Goal: Information Seeking & Learning: Check status

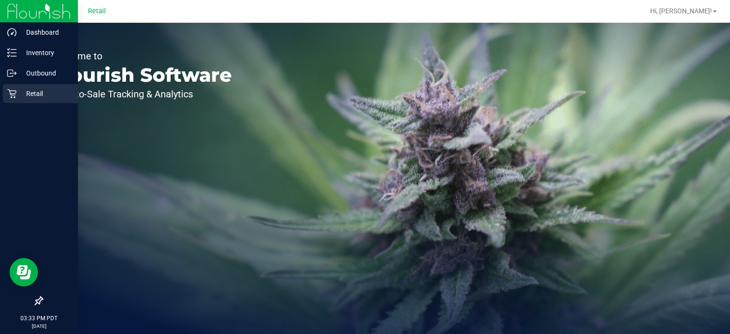
click at [19, 93] on p "Retail" at bounding box center [45, 93] width 57 height 11
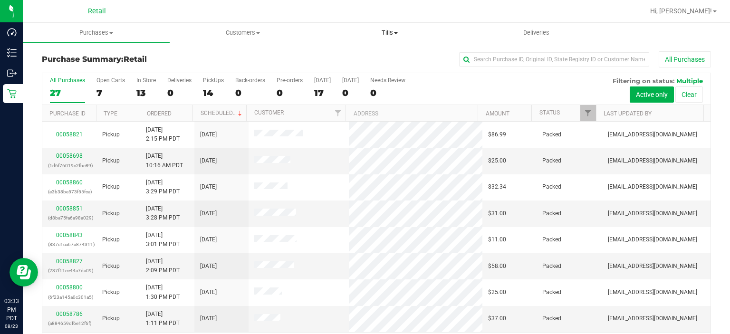
click at [397, 33] on span at bounding box center [396, 33] width 4 height 2
click at [356, 59] on span "Manage tills" at bounding box center [348, 57] width 64 height 8
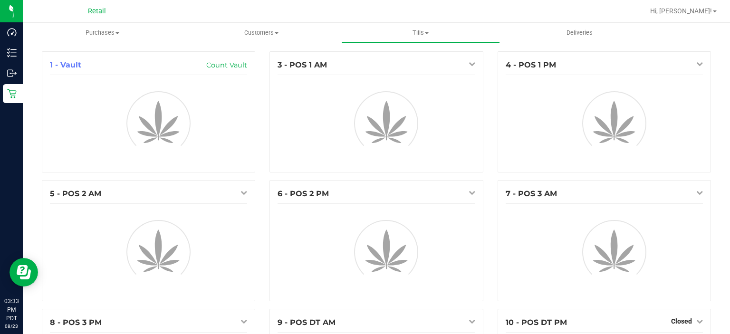
scroll to position [185, 0]
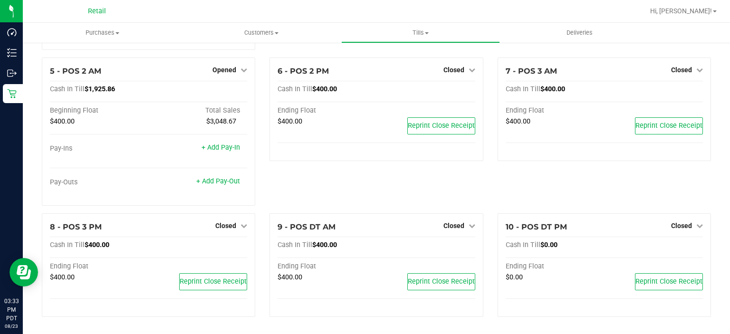
click at [226, 226] on span "Closed" at bounding box center [225, 226] width 21 height 8
click at [228, 247] on link "Open Till" at bounding box center [225, 245] width 25 height 8
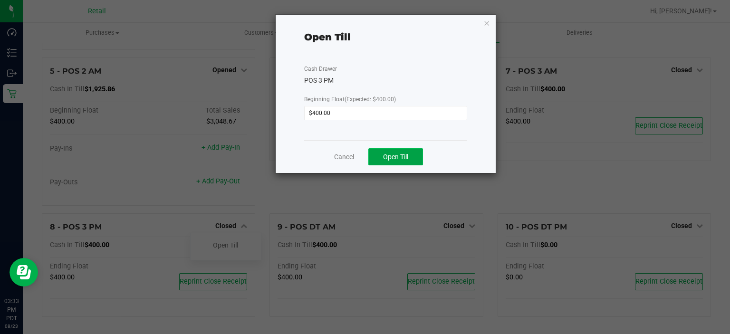
click at [396, 160] on span "Open Till" at bounding box center [395, 157] width 25 height 8
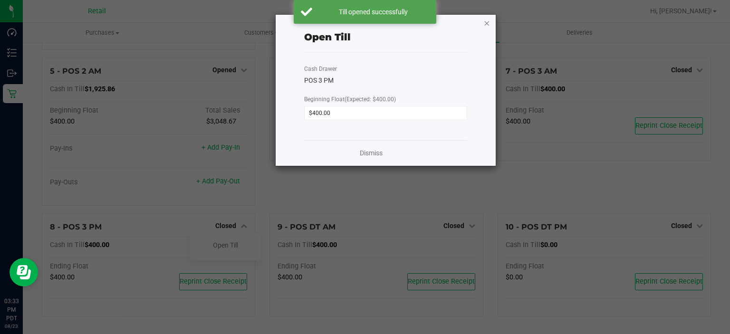
click at [489, 22] on icon "button" at bounding box center [487, 22] width 7 height 11
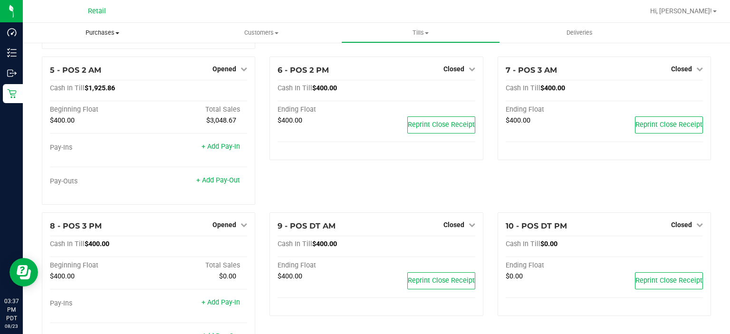
click at [103, 28] on uib-tab-heading "Purchases Summary of purchases Fulfillment All purchases" at bounding box center [102, 33] width 159 height 20
click at [100, 60] on span "Summary of purchases" at bounding box center [71, 57] width 97 height 8
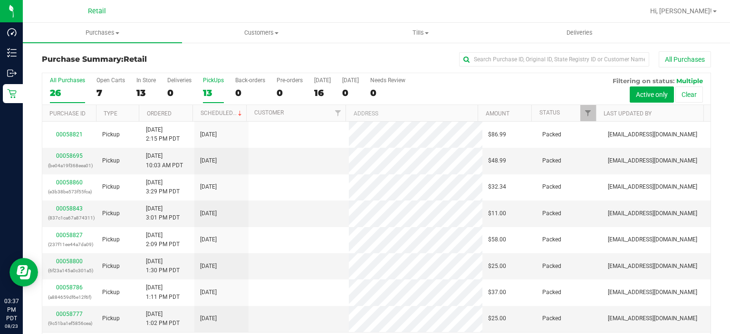
click at [206, 88] on div "13" at bounding box center [213, 92] width 21 height 11
click at [0, 0] on input "PickUps 13" at bounding box center [0, 0] width 0 height 0
click at [211, 80] on div "PickUps" at bounding box center [213, 80] width 21 height 7
click at [0, 0] on input "PickUps 13" at bounding box center [0, 0] width 0 height 0
click at [203, 98] on div "11" at bounding box center [213, 92] width 21 height 11
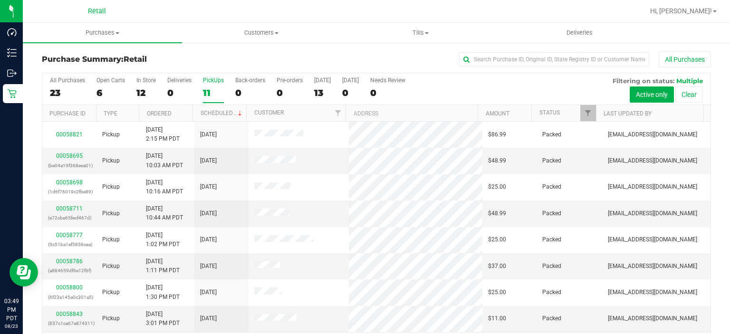
click at [0, 0] on input "PickUps 11" at bounding box center [0, 0] width 0 height 0
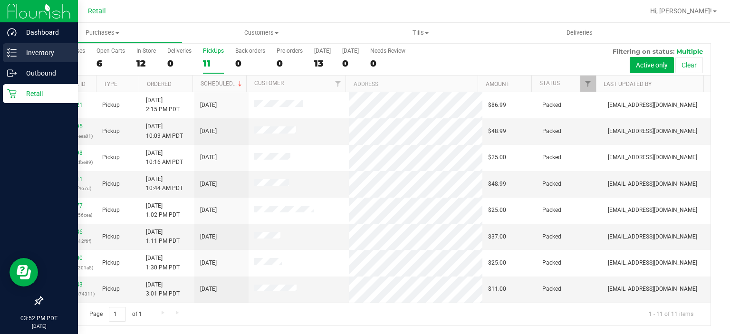
click at [8, 56] on icon at bounding box center [12, 53] width 10 height 10
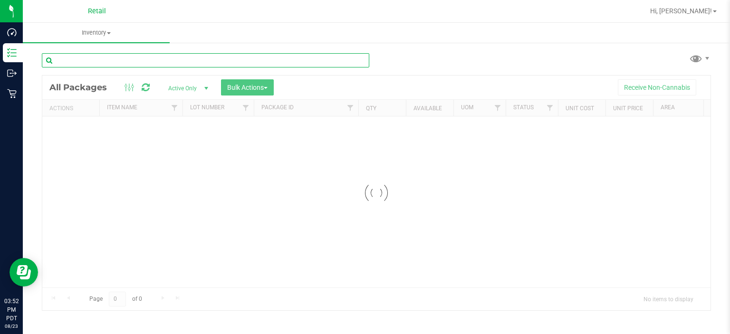
click at [190, 61] on input "text" at bounding box center [205, 60] width 327 height 14
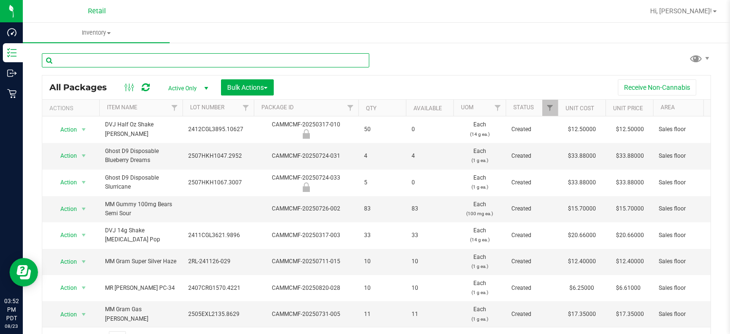
click at [163, 62] on input "text" at bounding box center [205, 60] width 327 height 14
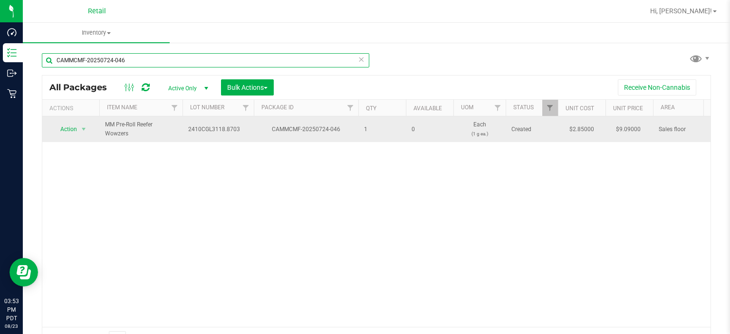
type input "CAMMCMF-20250724-046"
click at [71, 132] on span "Action" at bounding box center [65, 129] width 26 height 13
